Goal: Task Accomplishment & Management: Use online tool/utility

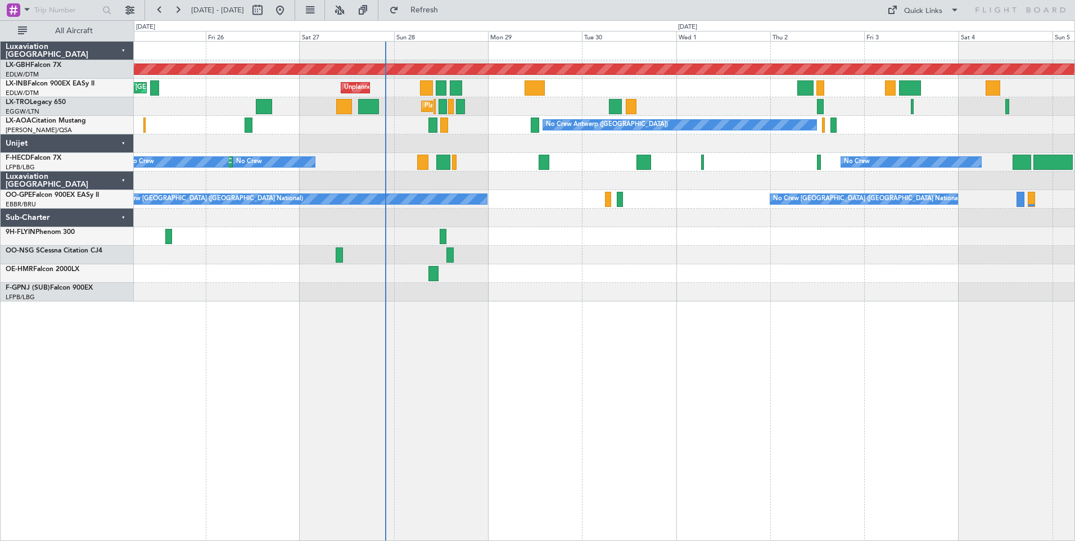
click at [560, 358] on div "Planned Maint Nurnberg Planned Maint [GEOGRAPHIC_DATA] ([GEOGRAPHIC_DATA]) Unpl…" at bounding box center [604, 291] width 941 height 500
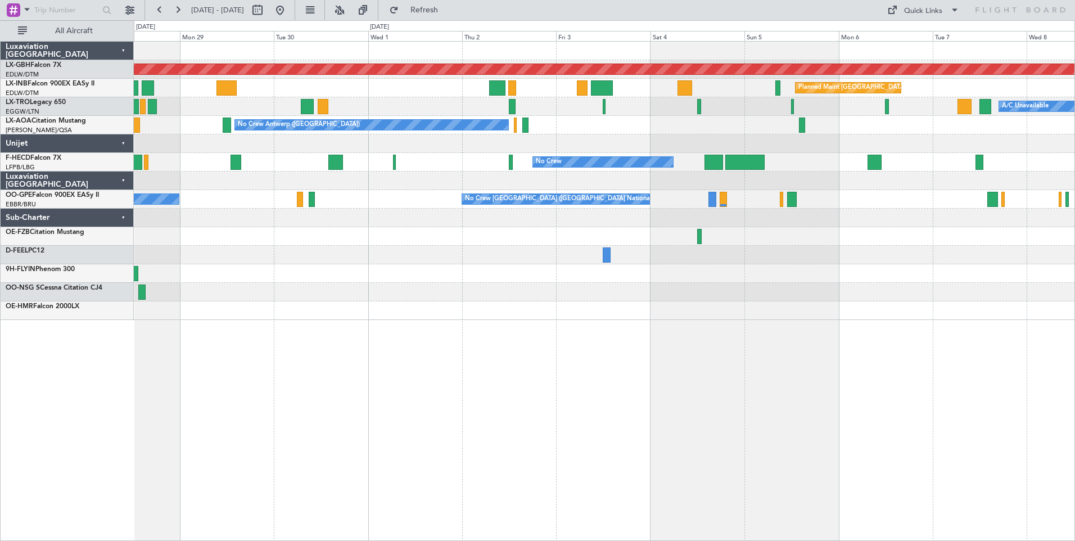
click at [614, 149] on div at bounding box center [604, 143] width 940 height 19
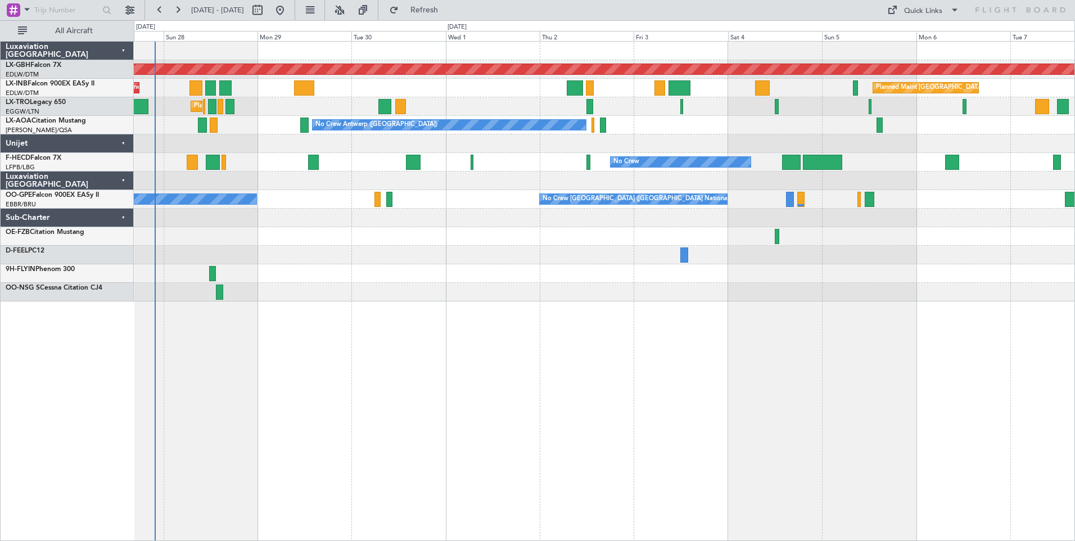
click at [966, 147] on div "Planned Maint Nurnberg Planned Maint [GEOGRAPHIC_DATA] ([GEOGRAPHIC_DATA]) Unpl…" at bounding box center [604, 172] width 940 height 260
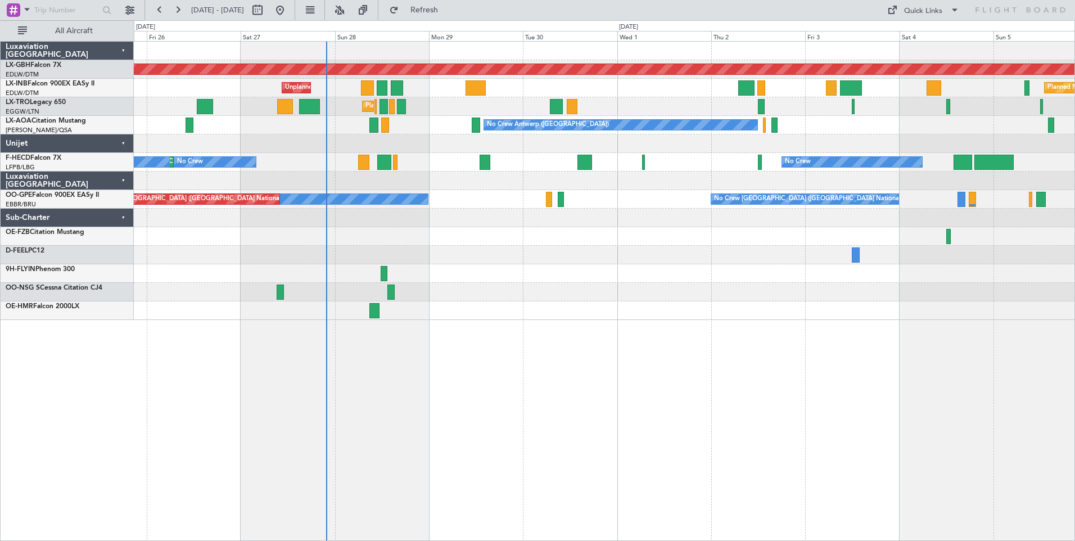
click at [467, 202] on div "No Crew [GEOGRAPHIC_DATA] ([GEOGRAPHIC_DATA] National) No Crew [GEOGRAPHIC_DATA…" at bounding box center [604, 199] width 940 height 19
click at [124, 7] on button at bounding box center [130, 10] width 18 height 18
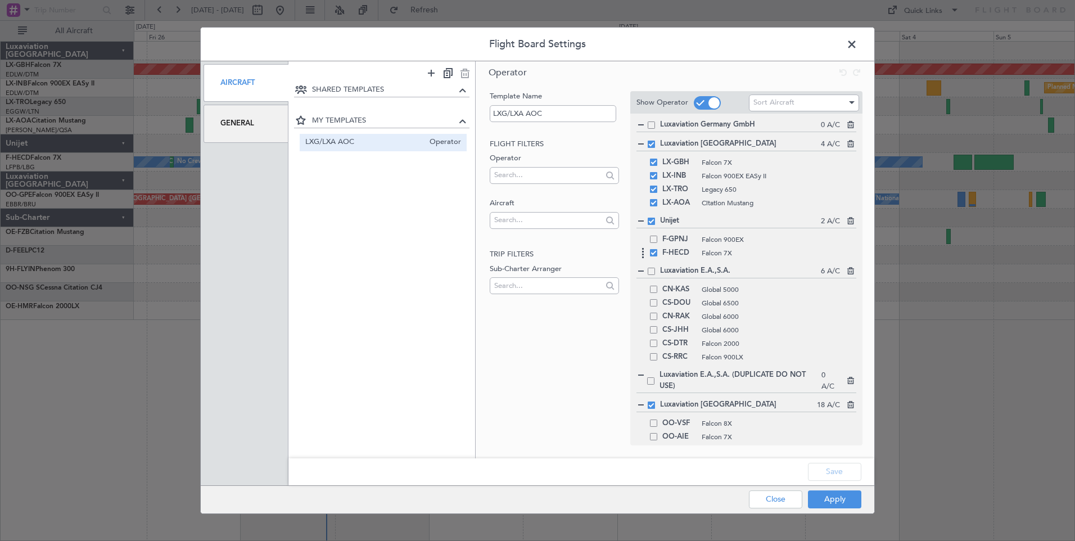
click at [654, 253] on span at bounding box center [653, 252] width 7 height 7
click at [658, 249] on input "checkbox" at bounding box center [658, 249] width 0 height 0
click at [650, 403] on span at bounding box center [651, 404] width 7 height 7
click at [655, 401] on input "checkbox" at bounding box center [655, 401] width 0 height 0
click at [834, 475] on button "Save" at bounding box center [834, 472] width 53 height 18
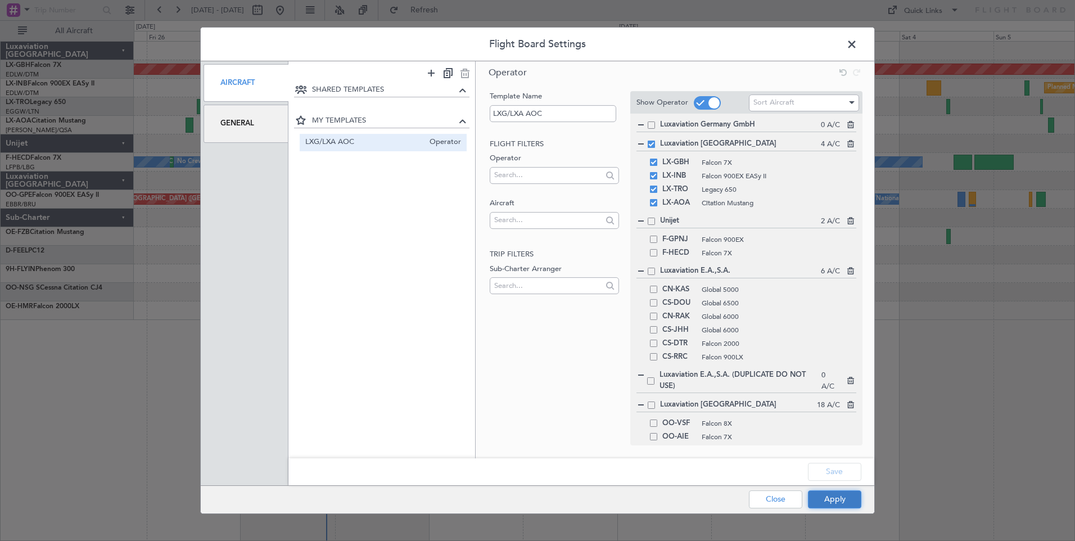
click at [853, 504] on button "Apply" at bounding box center [834, 499] width 53 height 18
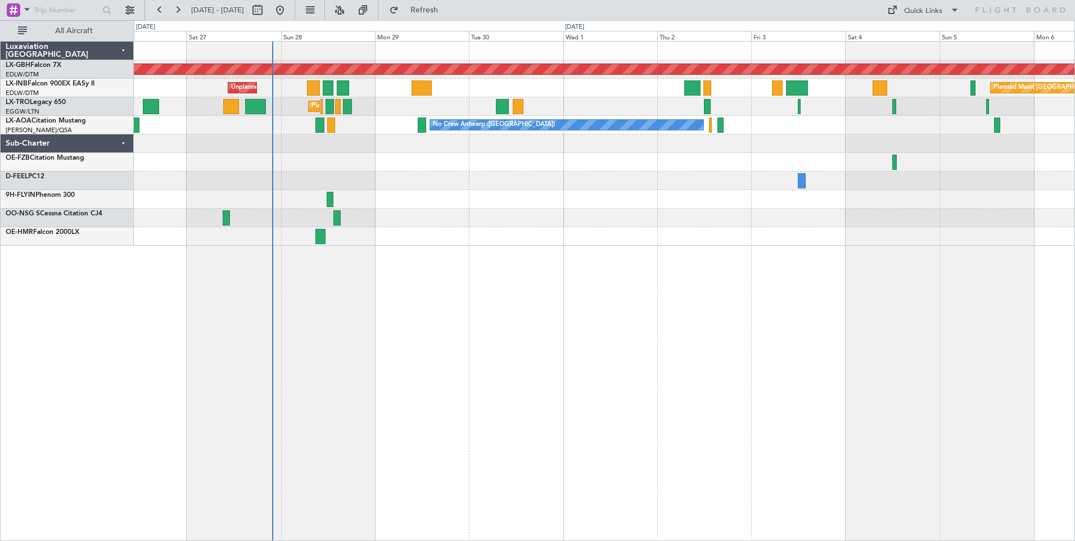
click at [360, 278] on div "Planned Maint Nurnberg Planned Maint [GEOGRAPHIC_DATA] ([GEOGRAPHIC_DATA]) Unpl…" at bounding box center [604, 291] width 941 height 500
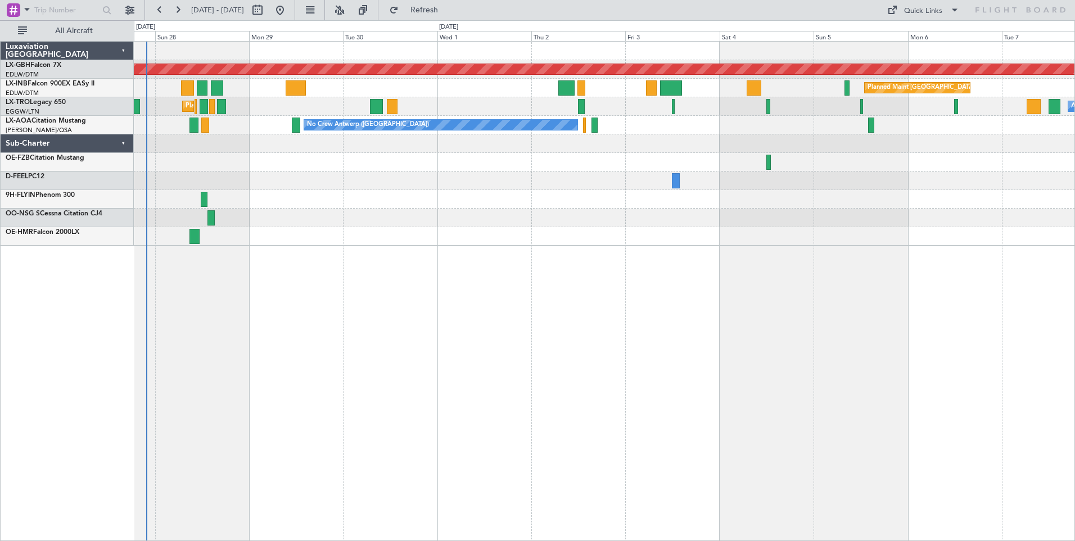
click at [329, 225] on div "Planned Maint Nurnberg Planned Maint [GEOGRAPHIC_DATA] ([GEOGRAPHIC_DATA]) Unpl…" at bounding box center [604, 144] width 940 height 204
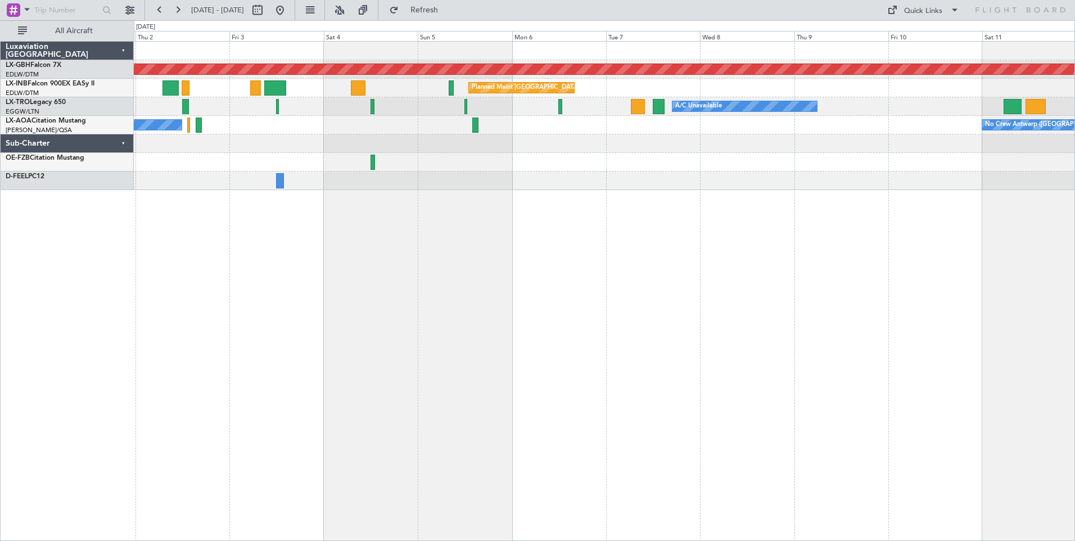
click at [230, 222] on div "Planned Maint Nurnberg Planned Maint [GEOGRAPHIC_DATA] ([GEOGRAPHIC_DATA]) A/C …" at bounding box center [604, 291] width 941 height 500
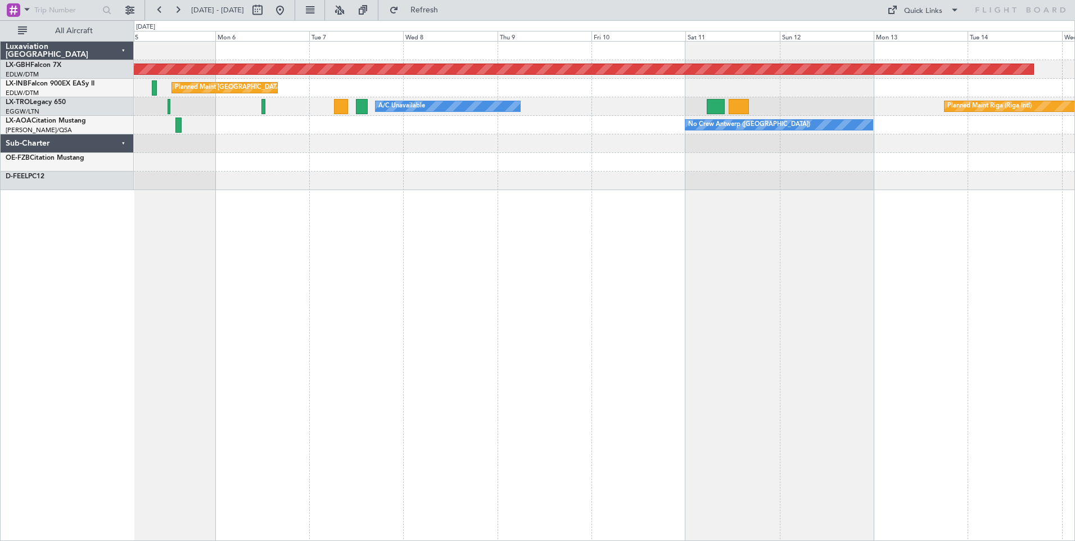
click at [148, 241] on div "Planned Maint Nurnberg Planned Maint [GEOGRAPHIC_DATA] ([GEOGRAPHIC_DATA]) A/C …" at bounding box center [604, 291] width 941 height 500
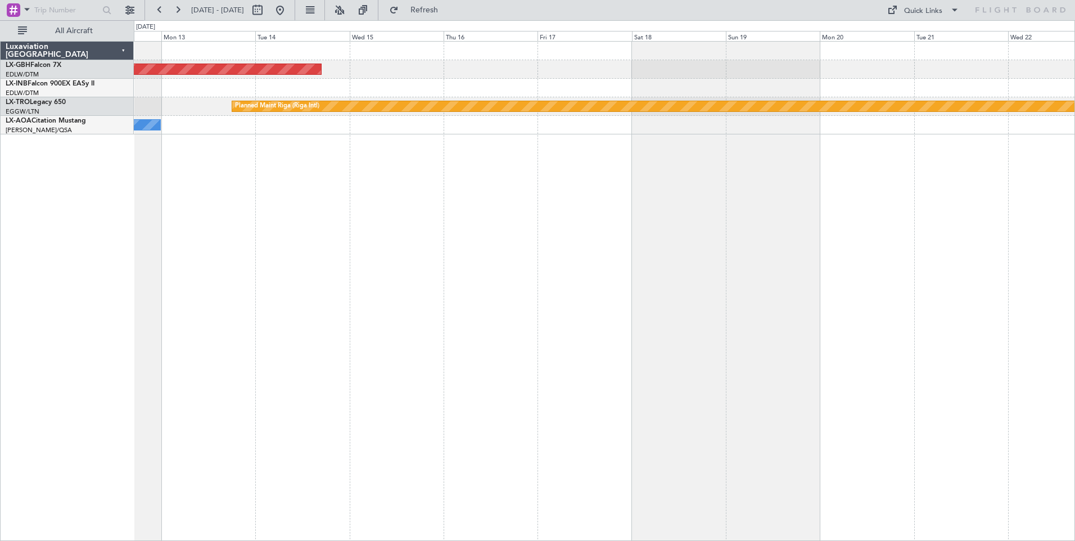
click at [125, 245] on div "Planned Maint Nurnberg Planned Maint [GEOGRAPHIC_DATA] (Riga Intl) No Crew [GEO…" at bounding box center [537, 280] width 1075 height 521
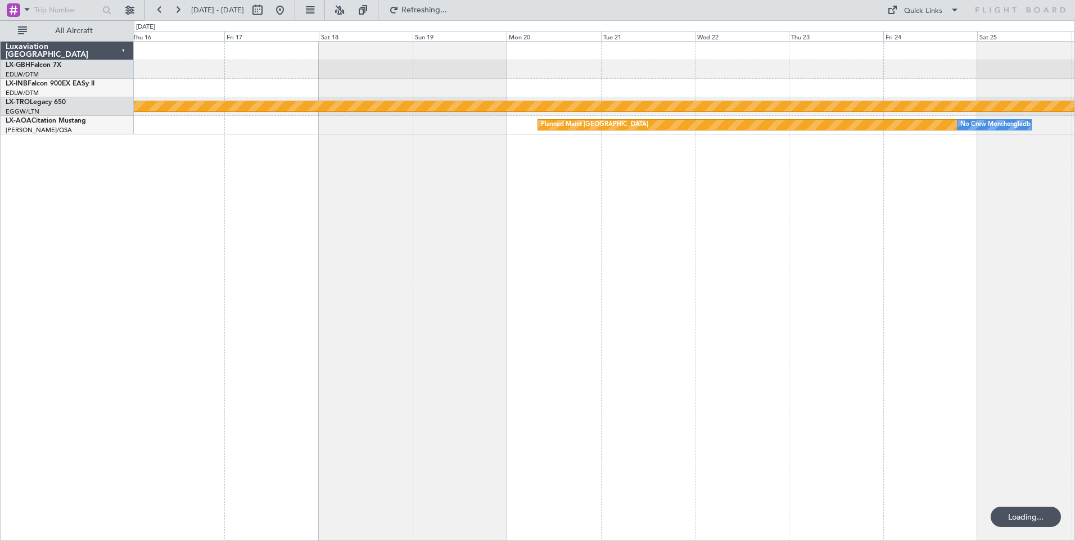
click at [0, 229] on html "[DATE] - [DATE] Refreshing... Quick Links All Aircraft Planned Maint Nurnberg P…" at bounding box center [537, 270] width 1075 height 541
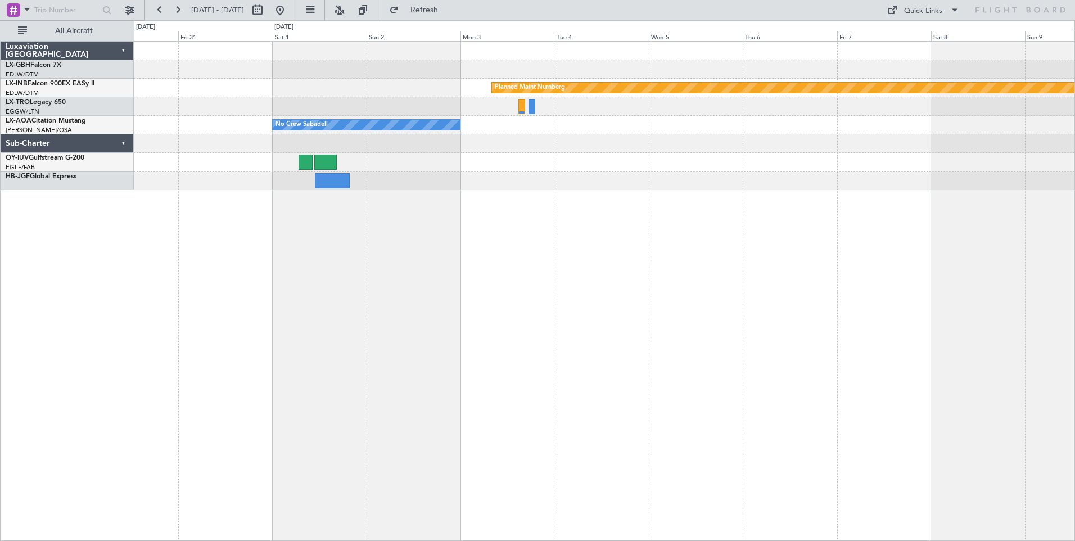
click at [43, 232] on div "Planned Maint Nurnberg No Crew Sabadell Luxaviation [GEOGRAPHIC_DATA] LX-GBH Fa…" at bounding box center [537, 280] width 1075 height 521
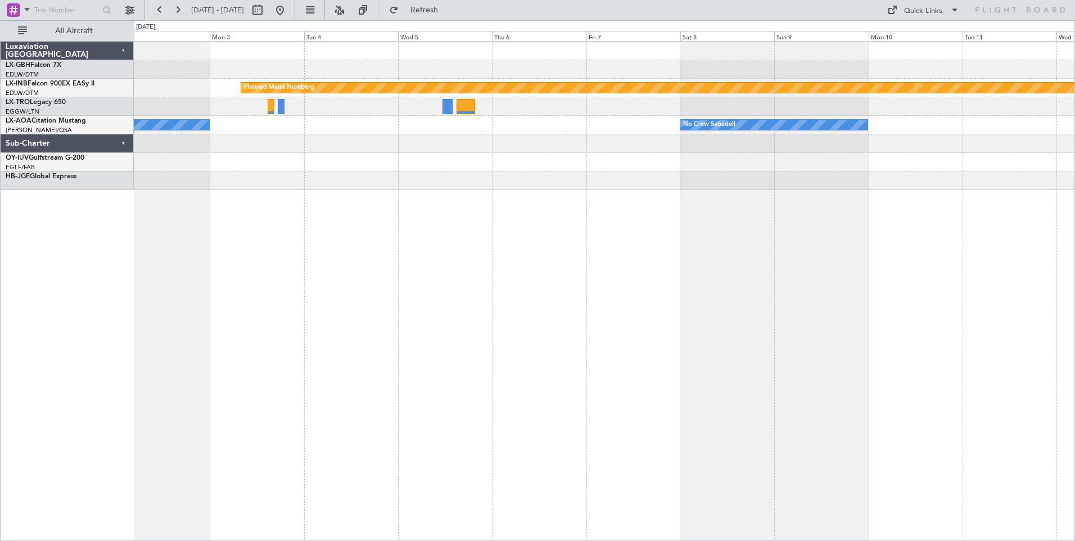
click at [436, 228] on div "Planned Maint Nurnberg No Crew Sabadell No Crew Sabadell" at bounding box center [604, 291] width 941 height 500
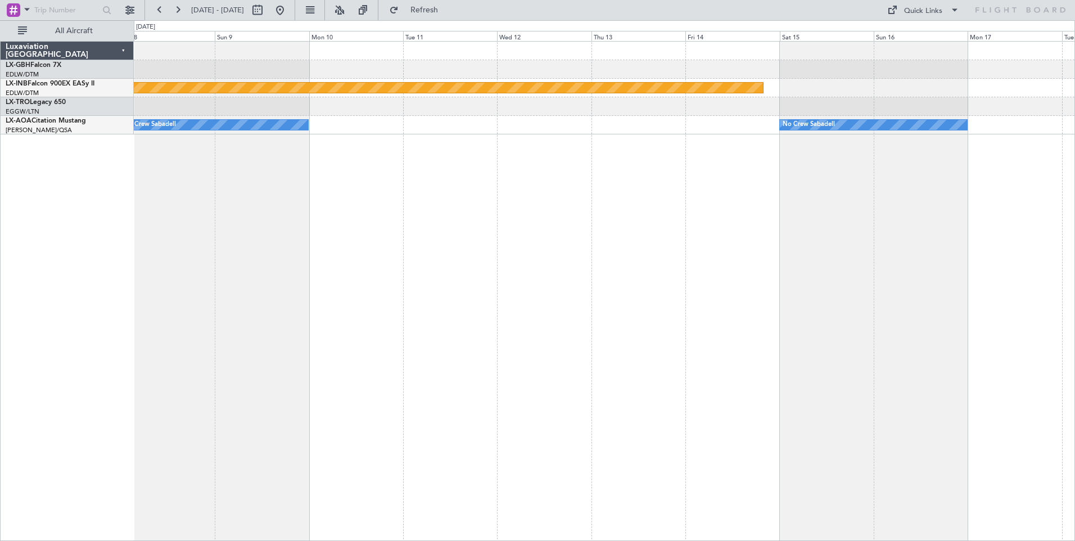
click at [118, 208] on div "Planned Maint Nurnberg No Crew Sabadell No Crew Sabadell Luxaviation [GEOGRAPHI…" at bounding box center [537, 280] width 1075 height 521
